Goal: Task Accomplishment & Management: Manage account settings

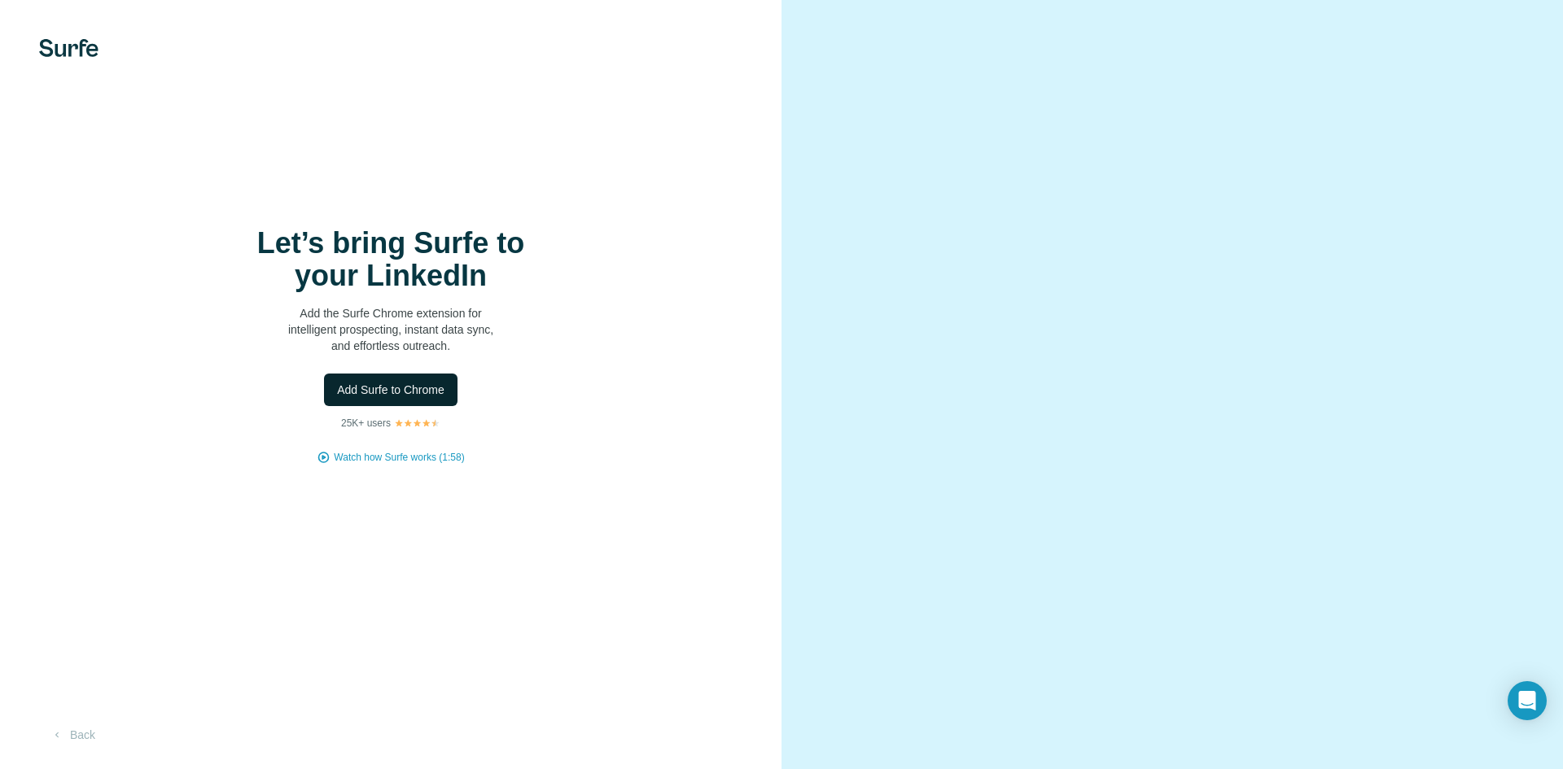
click at [392, 393] on span "Add Surfe to Chrome" at bounding box center [390, 390] width 107 height 16
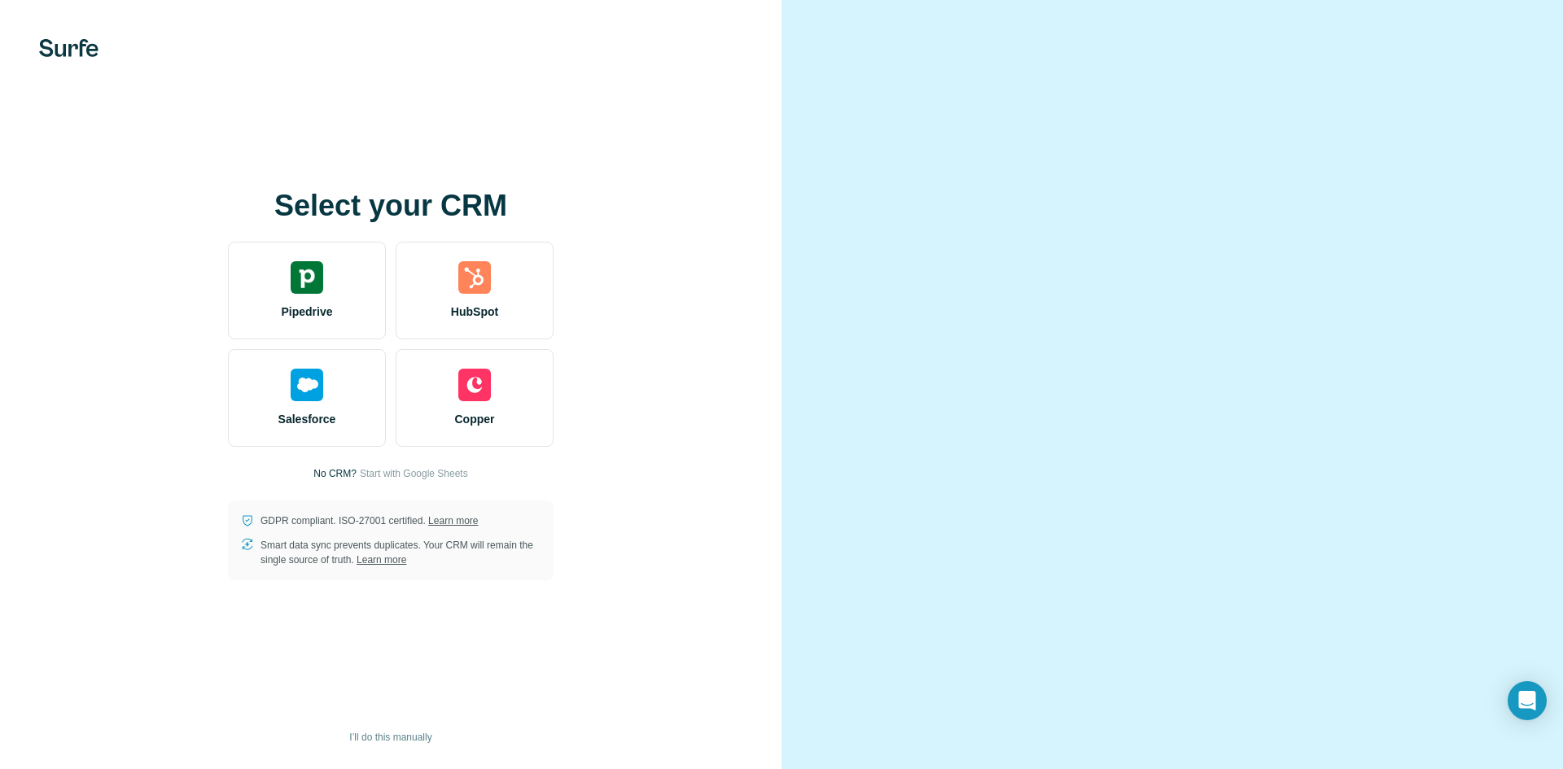
click at [612, 379] on div "Select your CRM Pipedrive HubSpot Salesforce Copper No CRM? Start with Google S…" at bounding box center [391, 385] width 716 height 391
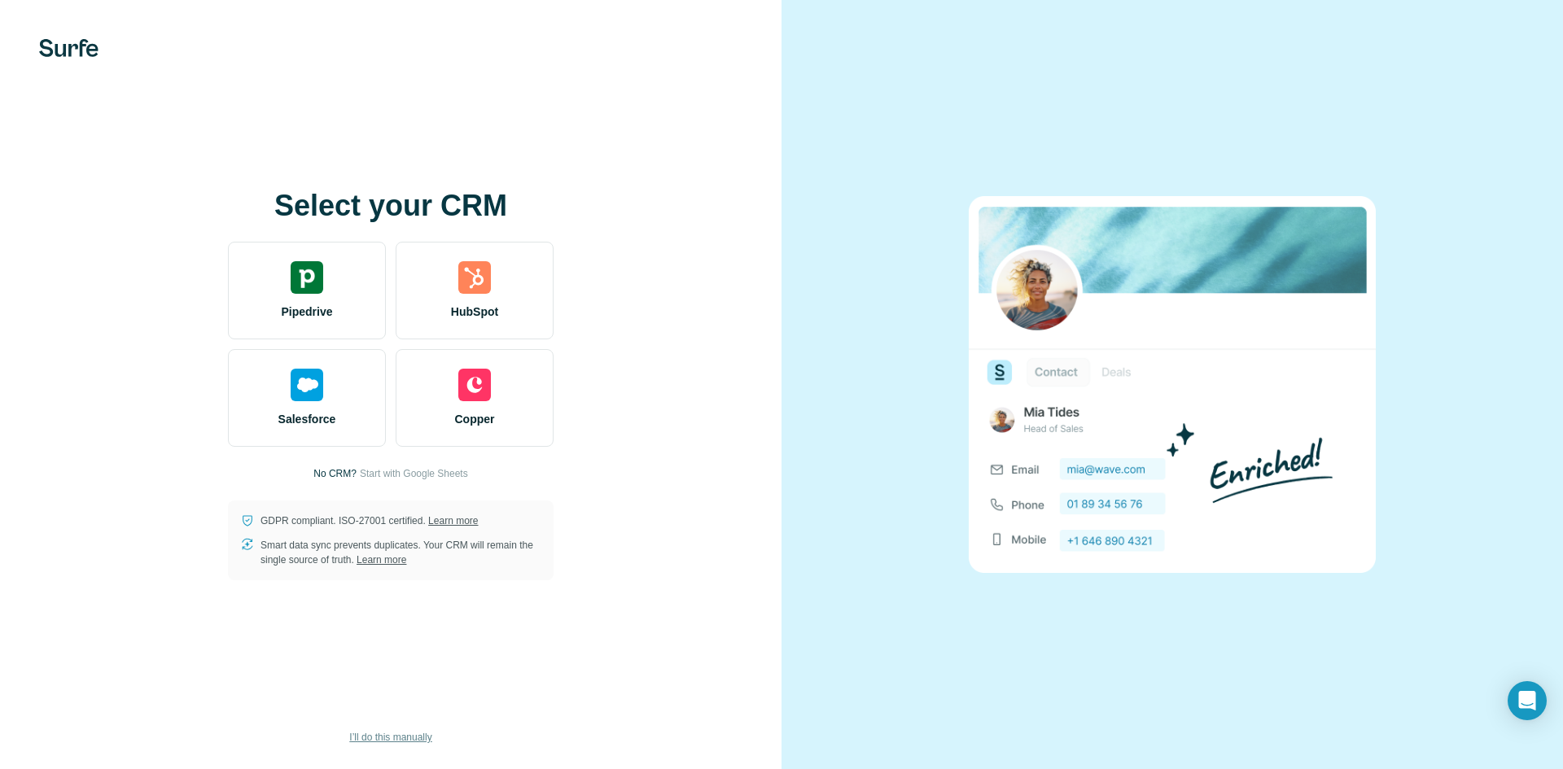
click at [393, 739] on span "I’ll do this manually" at bounding box center [390, 737] width 82 height 15
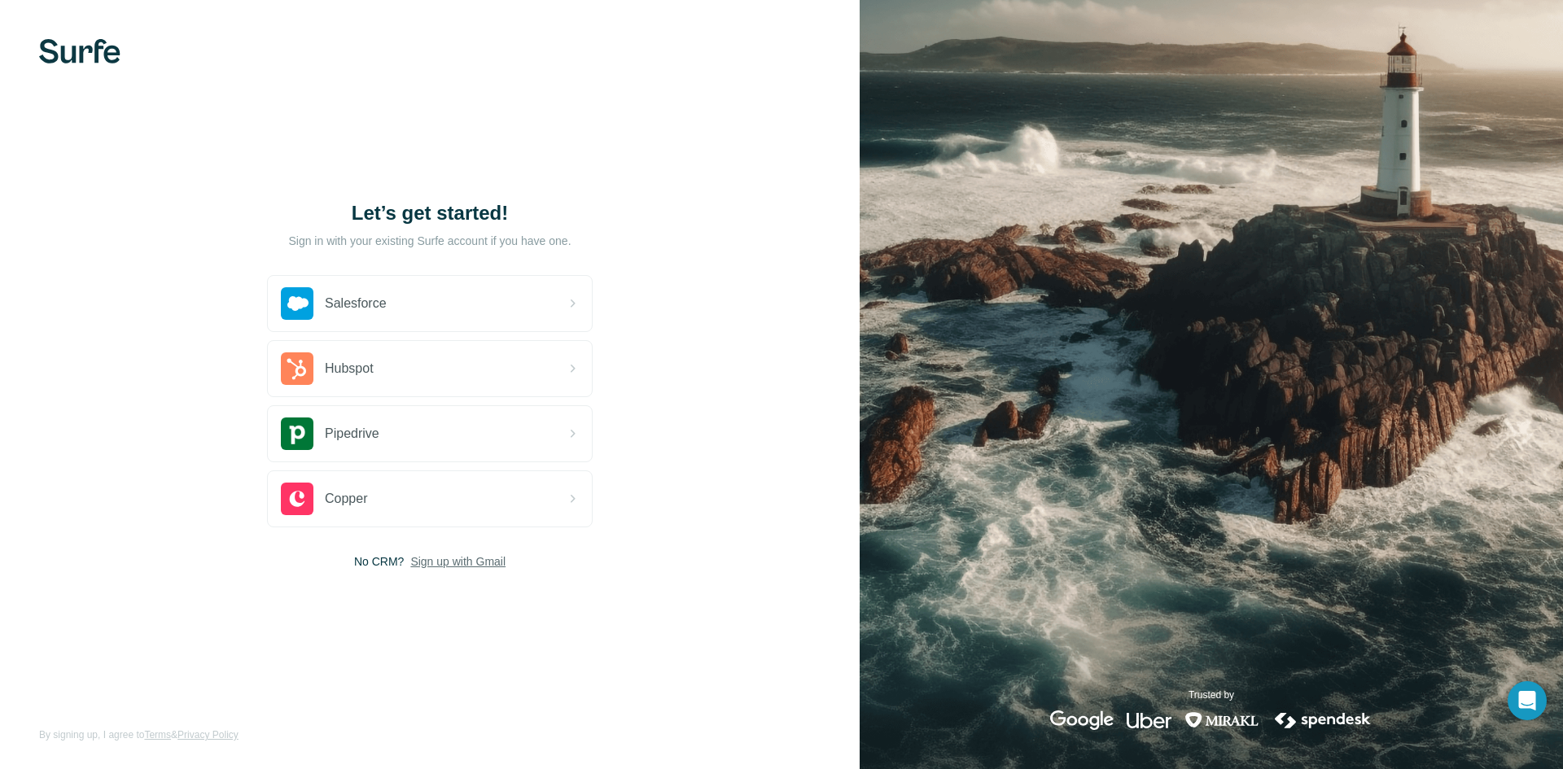
click at [439, 562] on span "Sign up with Gmail" at bounding box center [457, 562] width 95 height 16
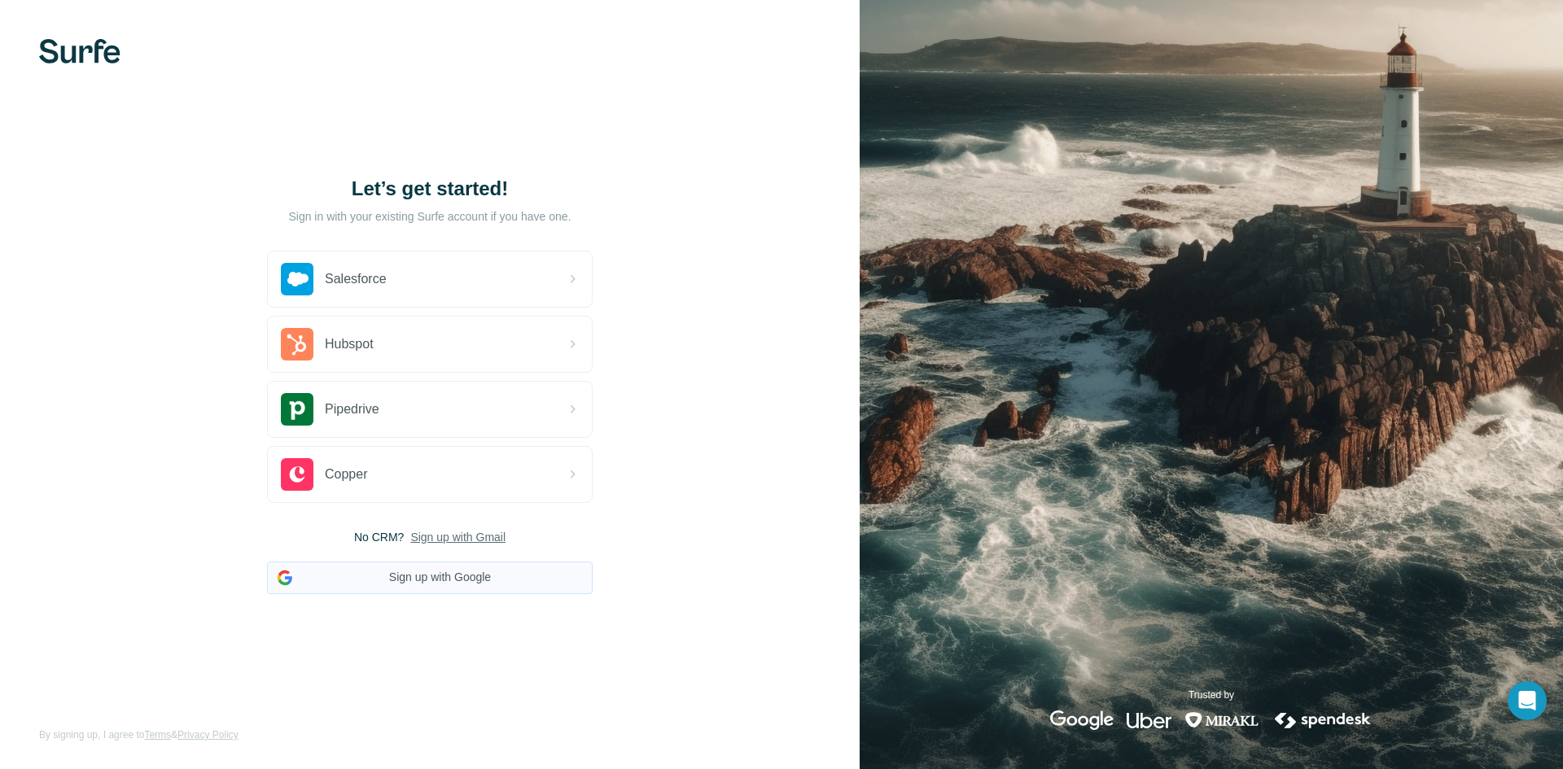
click at [433, 584] on button "Sign up with Google" at bounding box center [430, 578] width 326 height 33
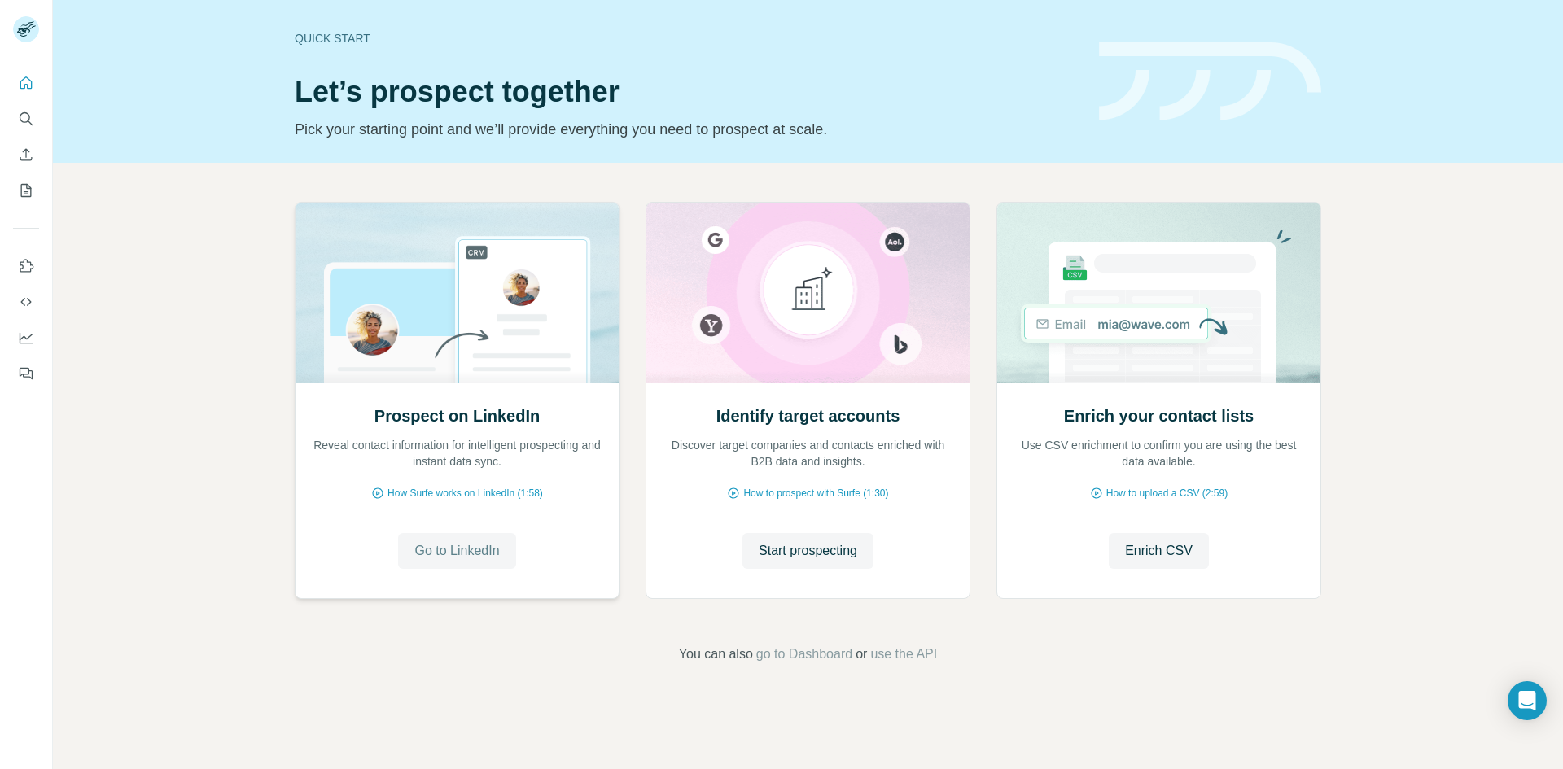
click at [480, 550] on span "Go to LinkedIn" at bounding box center [456, 551] width 85 height 20
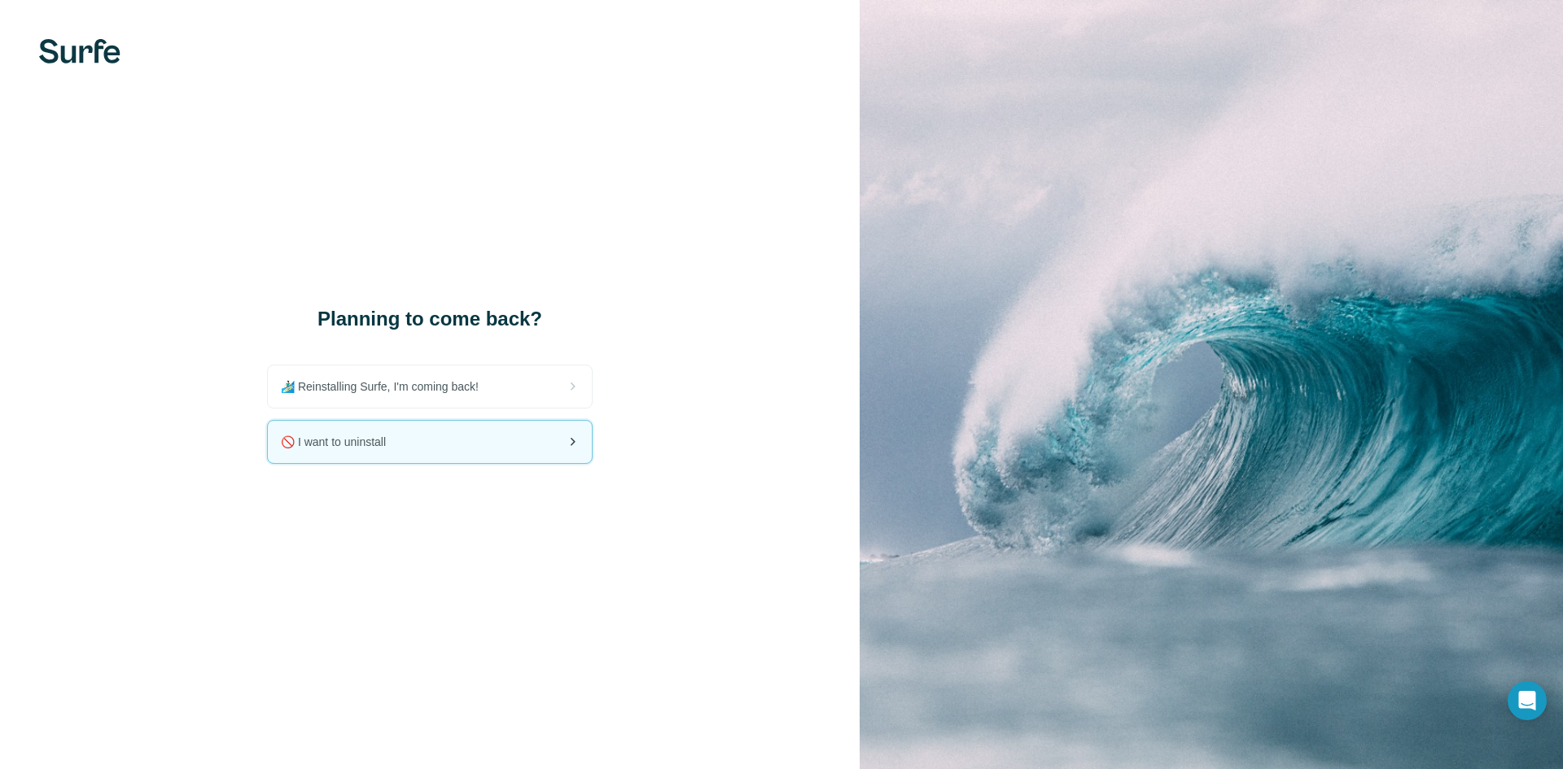
click at [397, 450] on div "🚫 I want to uninstall" at bounding box center [430, 442] width 324 height 42
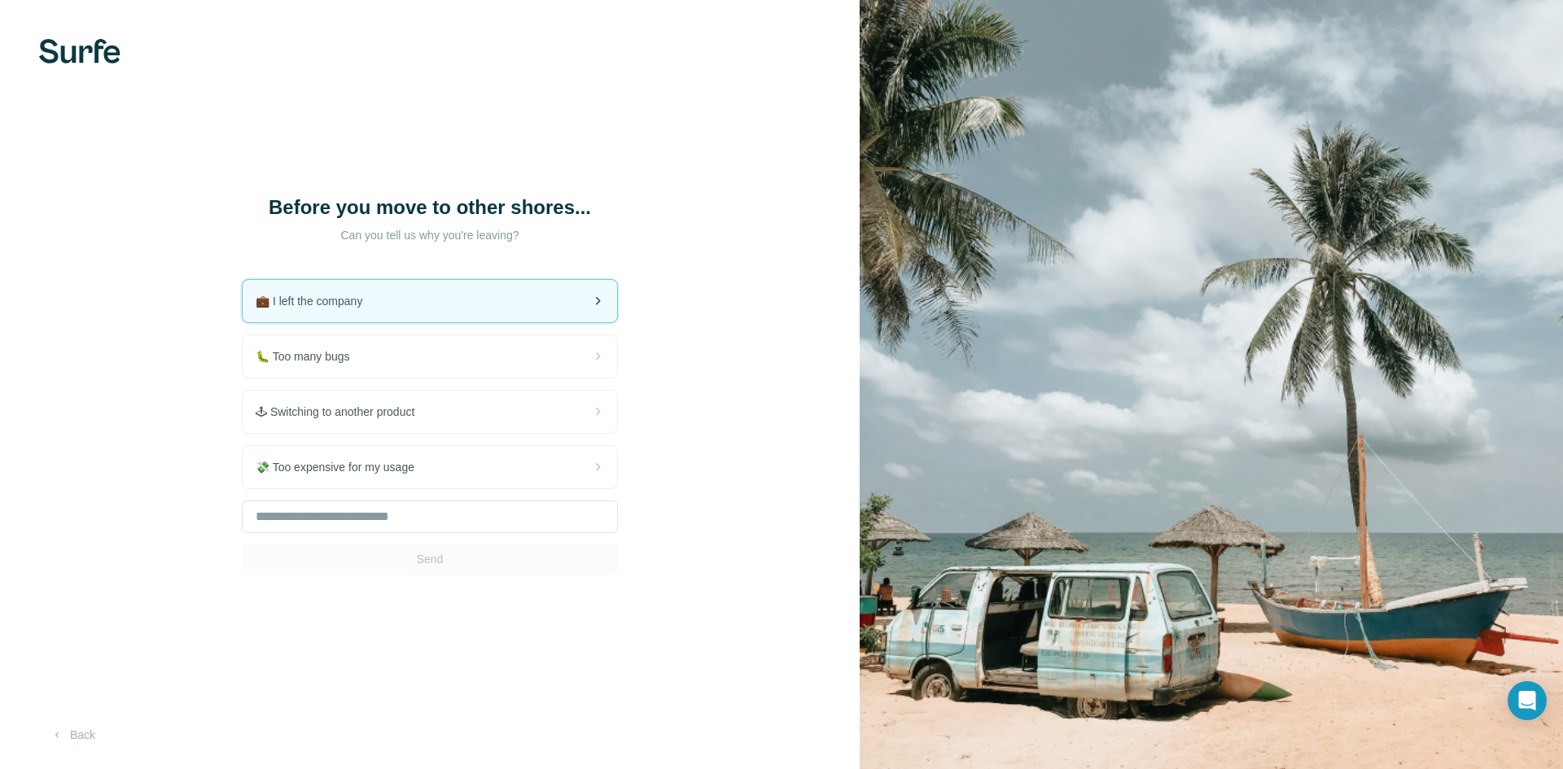
click at [471, 294] on div "💼 I left the company" at bounding box center [430, 301] width 374 height 42
